Goal: Transaction & Acquisition: Purchase product/service

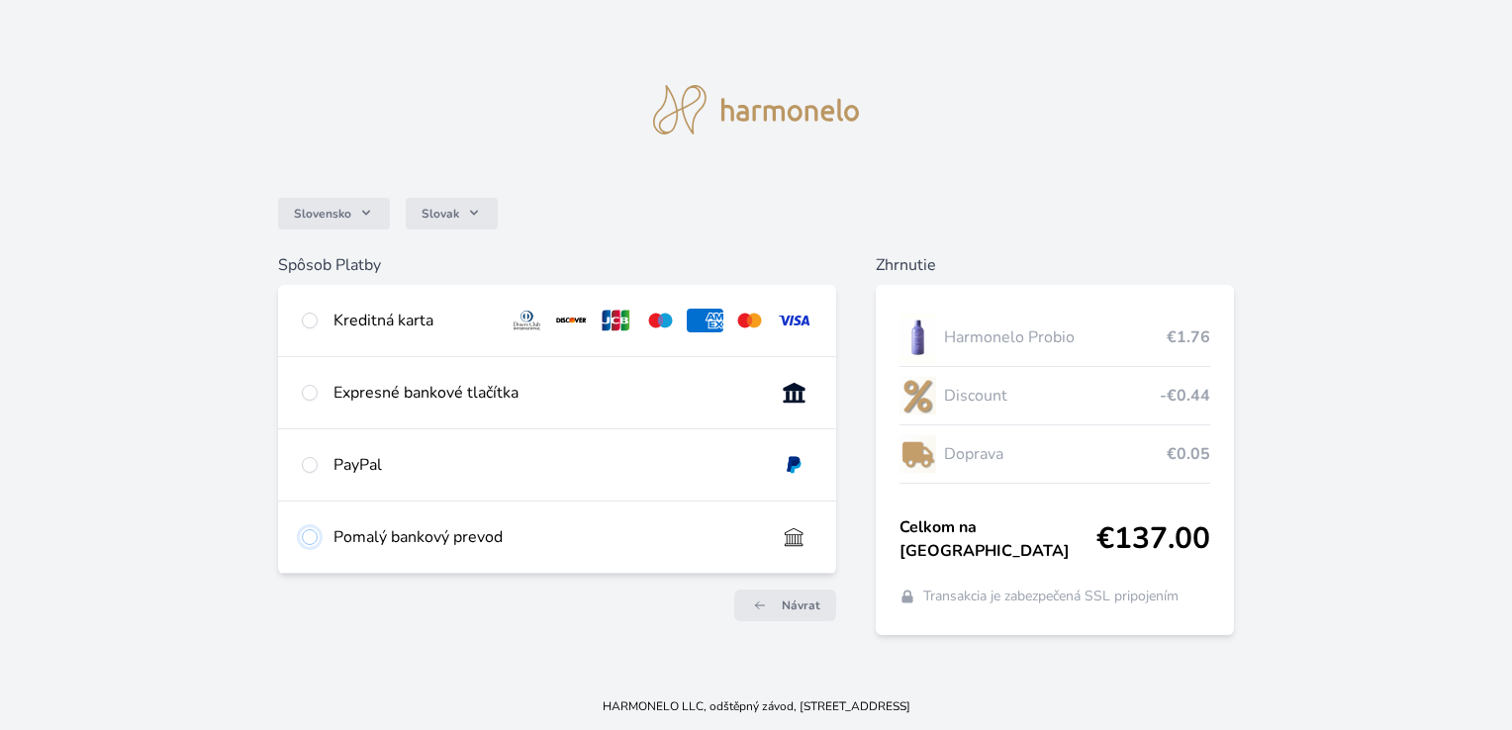
click at [305, 538] on input "radio" at bounding box center [310, 537] width 16 height 16
radio input "true"
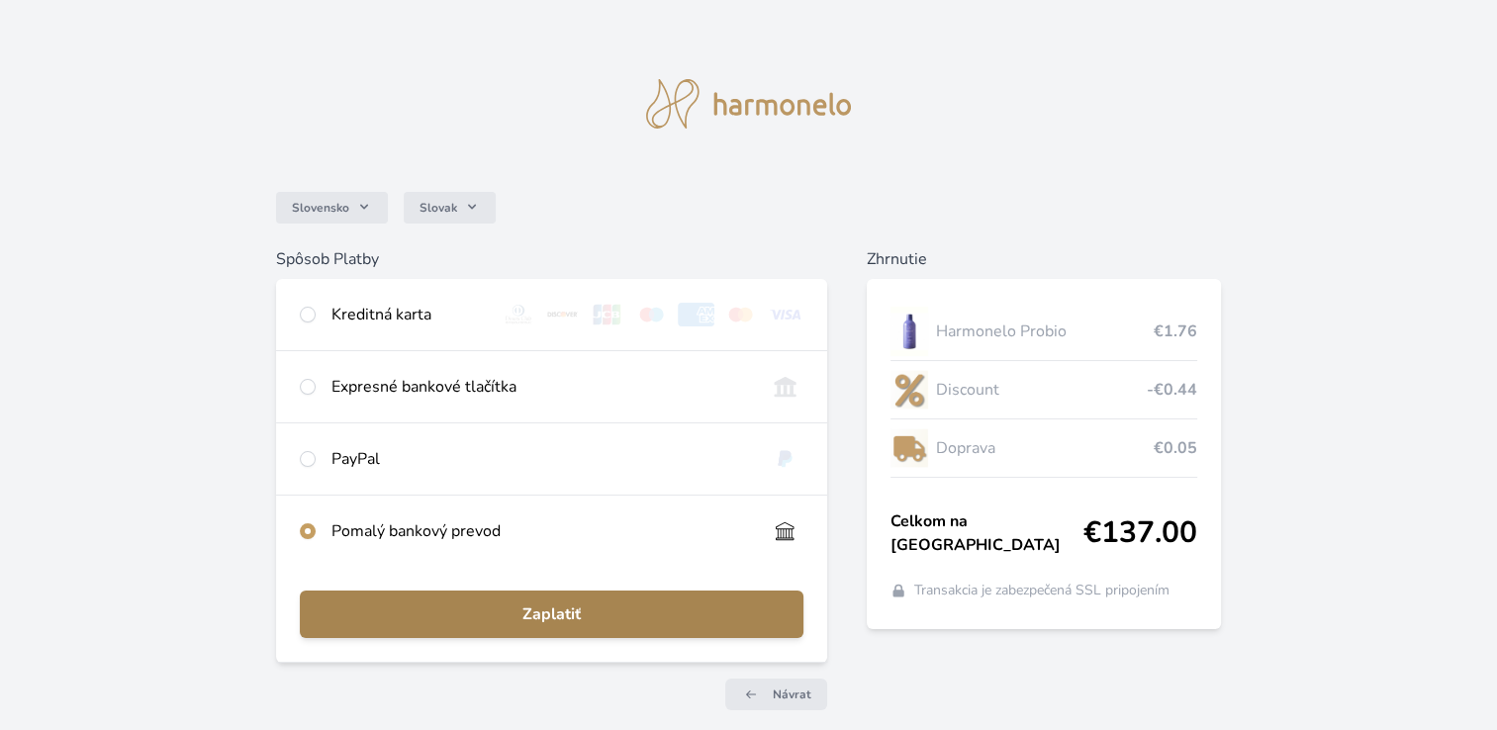
click at [473, 623] on span "Zaplatiť" at bounding box center [552, 614] width 472 height 24
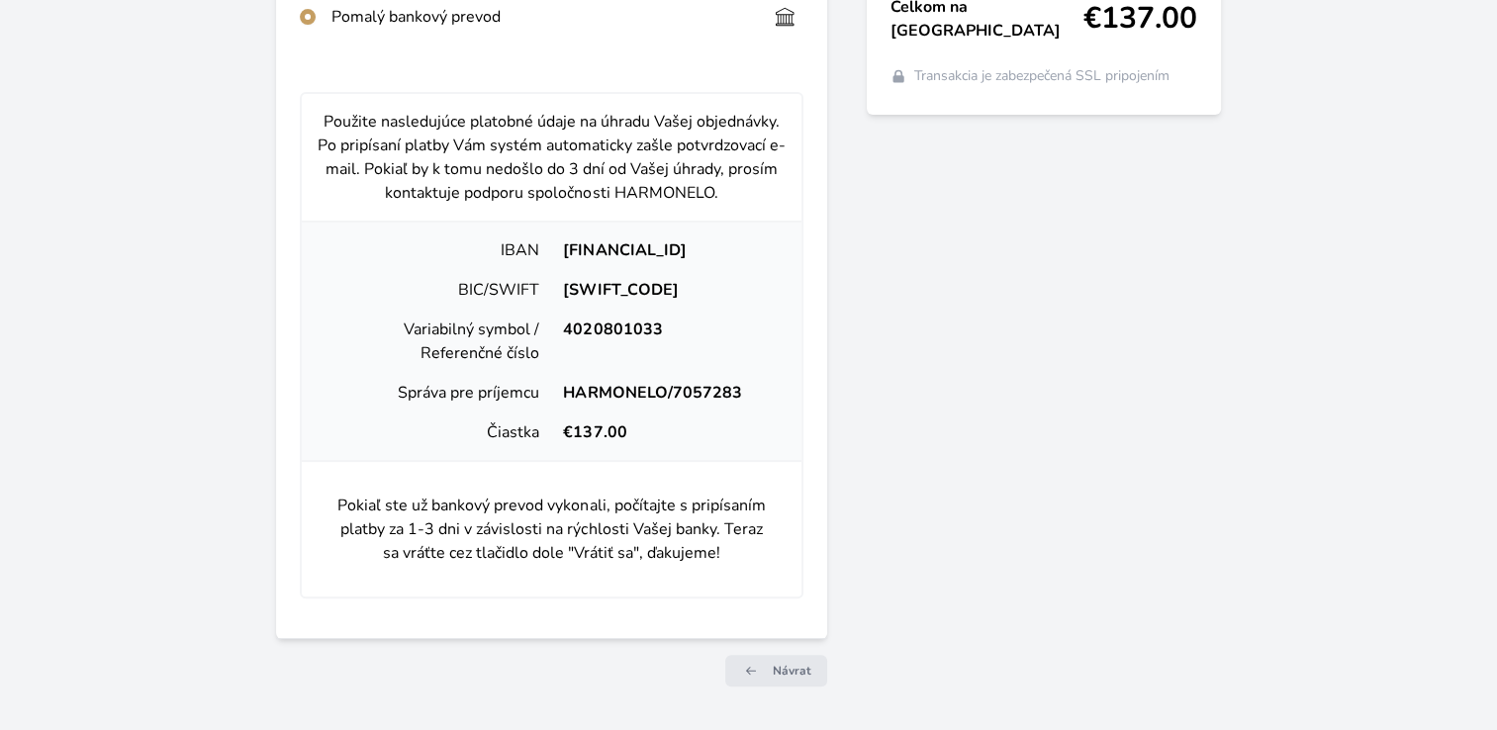
scroll to position [373, 0]
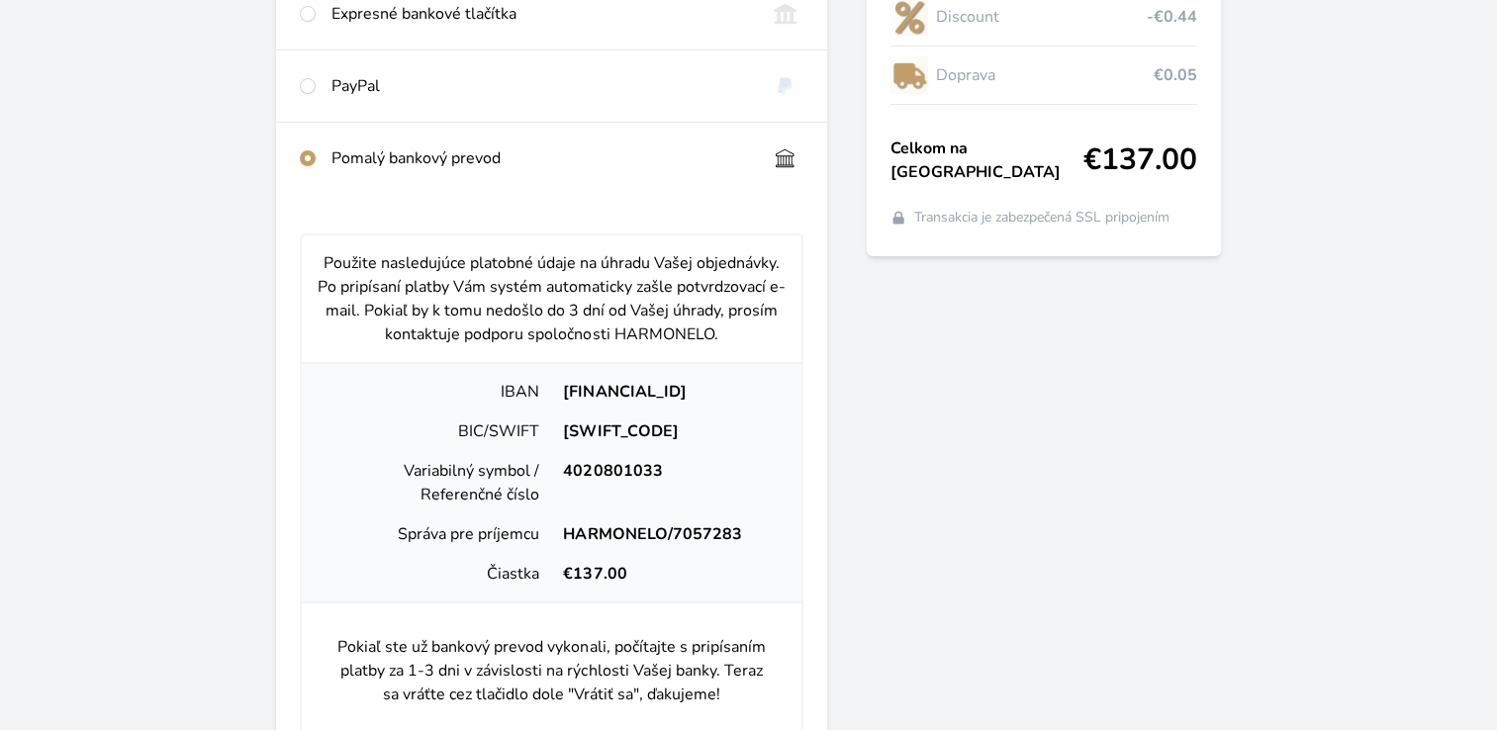
drag, startPoint x: 776, startPoint y: 394, endPoint x: 549, endPoint y: 388, distance: 226.6
click at [551, 388] on div "[FINANCIAL_ID]" at bounding box center [668, 392] width 234 height 24
copy div "[FINANCIAL_ID]"
drag, startPoint x: 661, startPoint y: 472, endPoint x: 562, endPoint y: 475, distance: 99.0
click at [562, 475] on div "4020801033" at bounding box center [668, 482] width 234 height 47
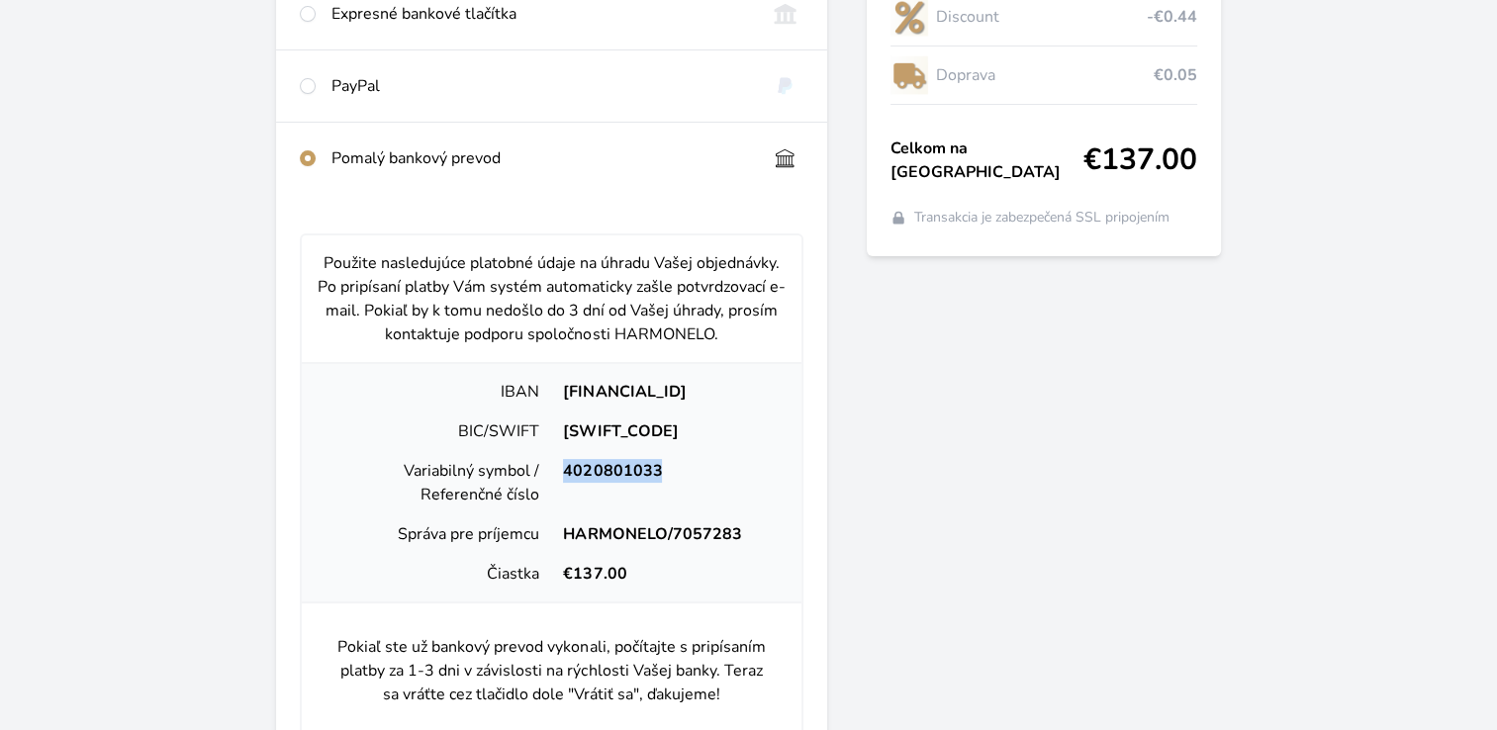
copy div "4020801033"
drag, startPoint x: 626, startPoint y: 572, endPoint x: 574, endPoint y: 569, distance: 52.5
click at [574, 569] on div "€137.00" at bounding box center [668, 574] width 234 height 24
copy div "137.00"
drag, startPoint x: 745, startPoint y: 540, endPoint x: 569, endPoint y: 530, distance: 176.4
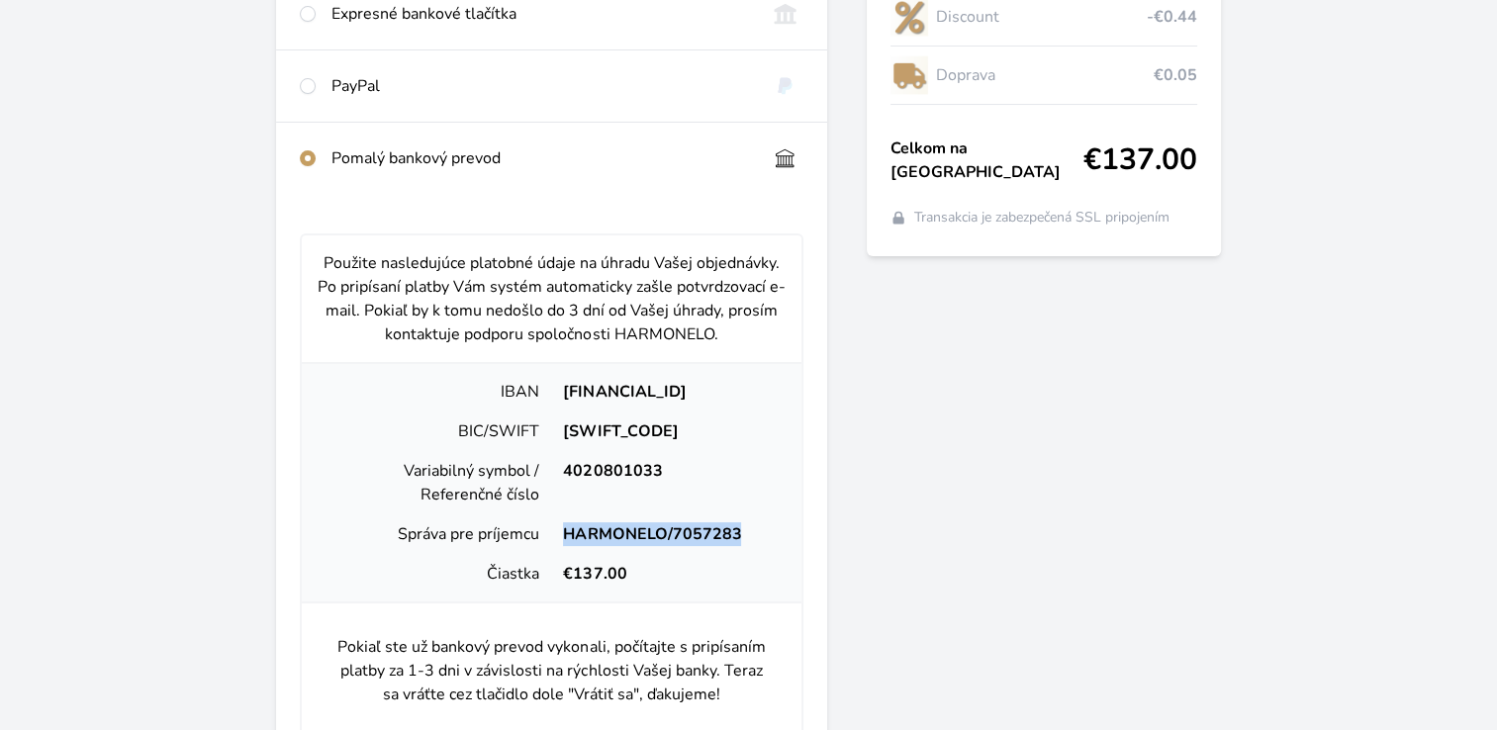
click at [569, 530] on div "HARMONELO/7057283" at bounding box center [668, 534] width 234 height 24
copy div "HARMONELO/7057283"
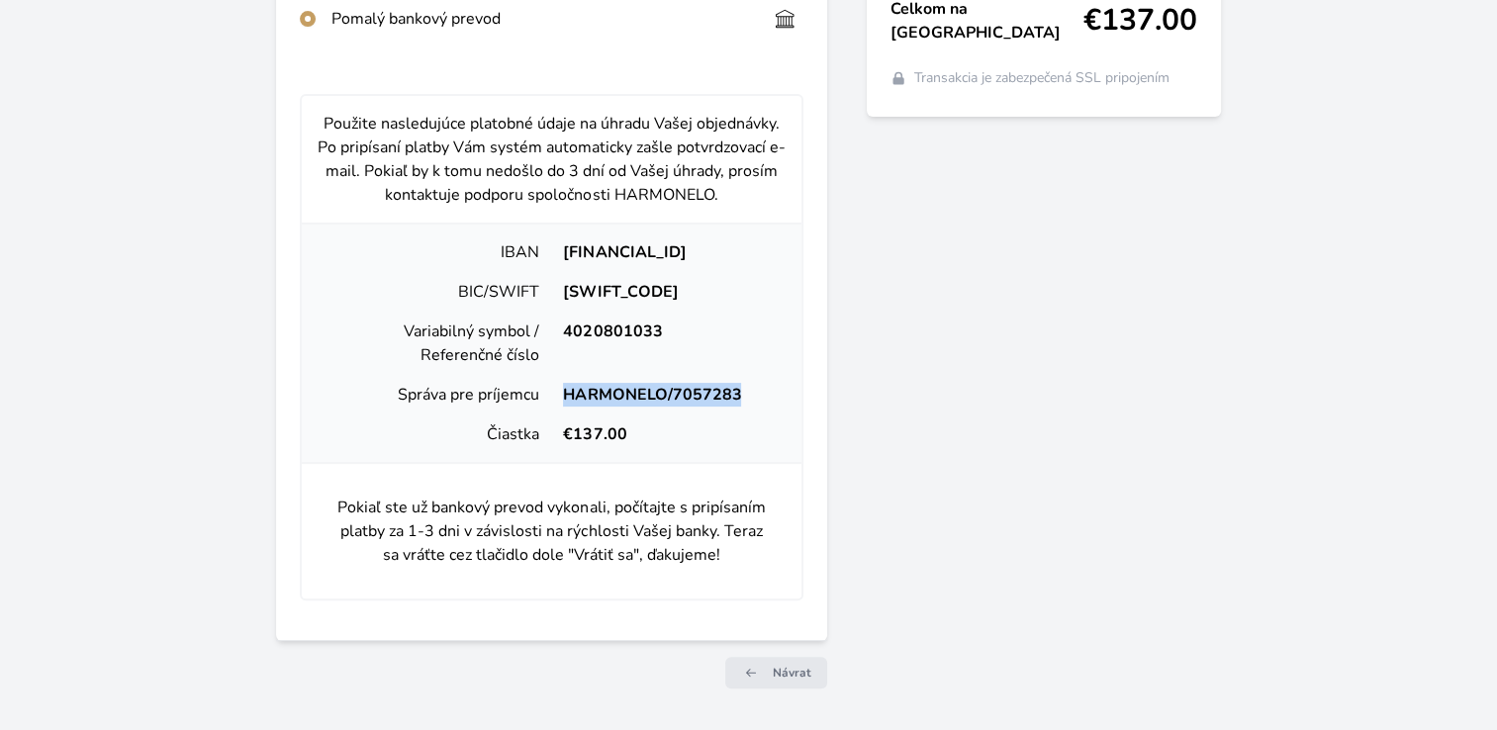
scroll to position [571, 0]
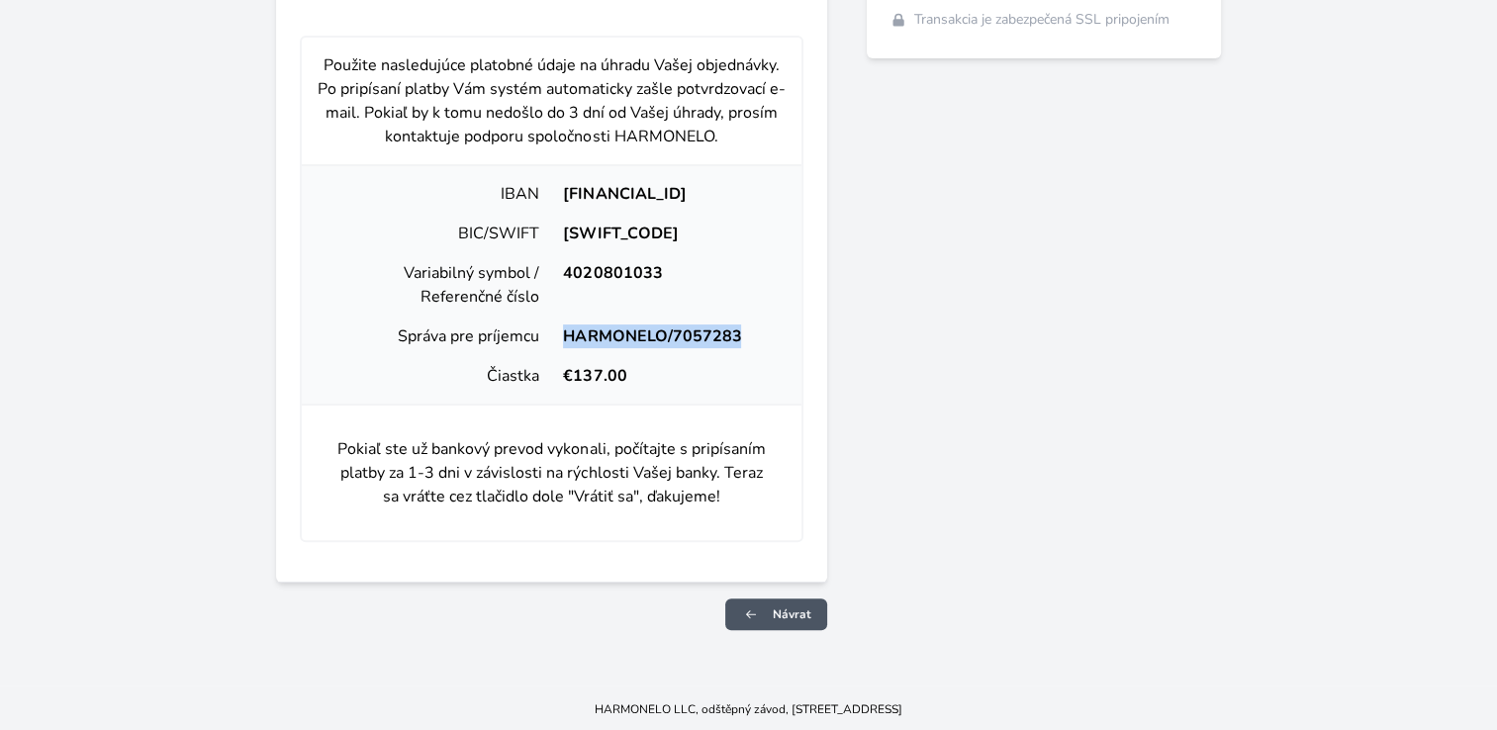
click at [781, 622] on link "Návrat" at bounding box center [776, 615] width 102 height 32
